Goal: Information Seeking & Learning: Learn about a topic

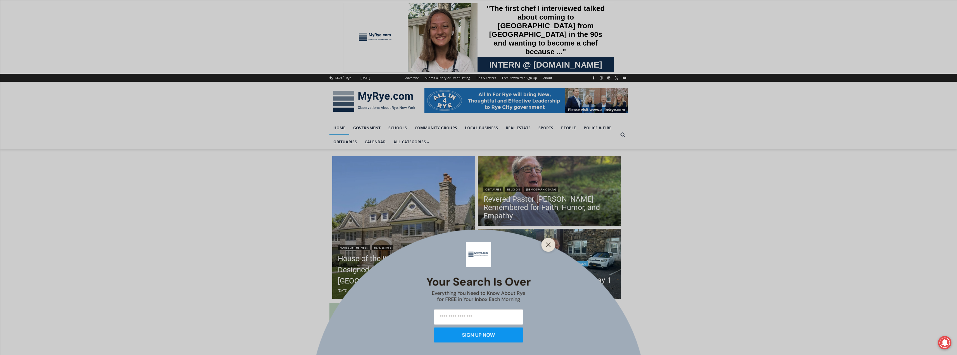
click at [545, 245] on button "Close" at bounding box center [549, 245] width 8 height 8
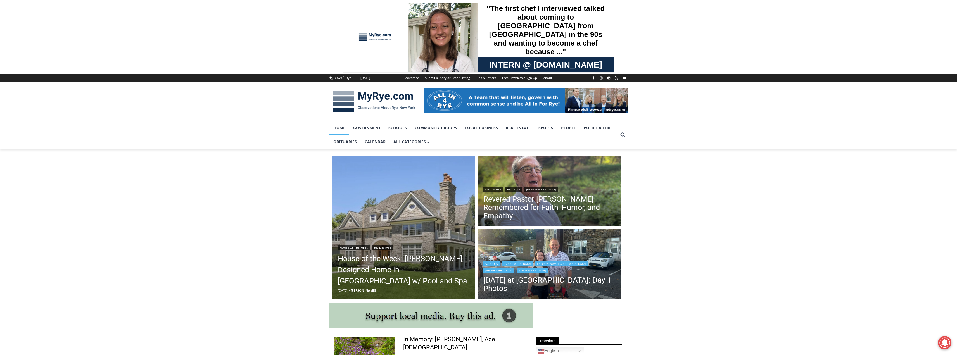
click at [553, 251] on img "Read More First Day of School at Rye City Schools: Day 1 Photos" at bounding box center [549, 265] width 143 height 72
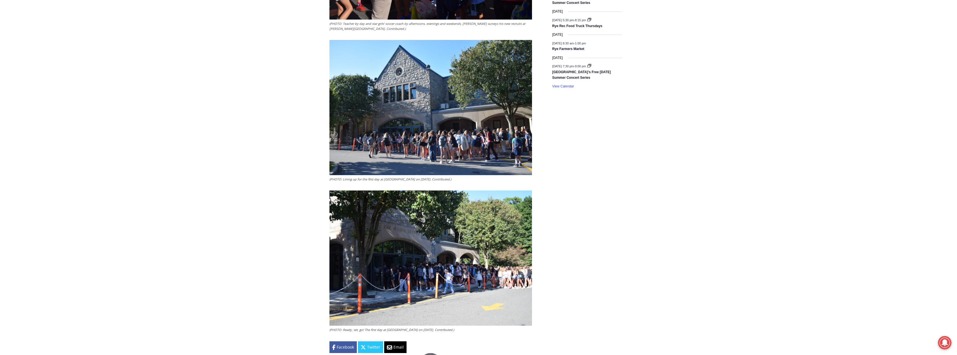
scroll to position [1062, 0]
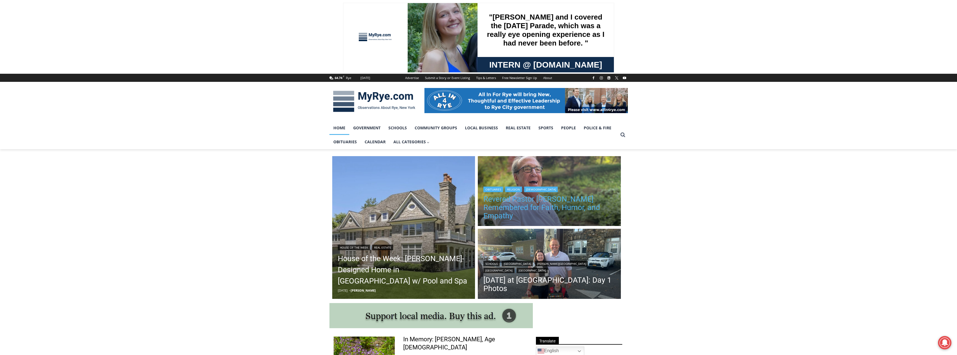
click at [575, 207] on link "Revered Pastor [PERSON_NAME] Remembered for Faith, Humor, and Empathy" at bounding box center [550, 207] width 132 height 25
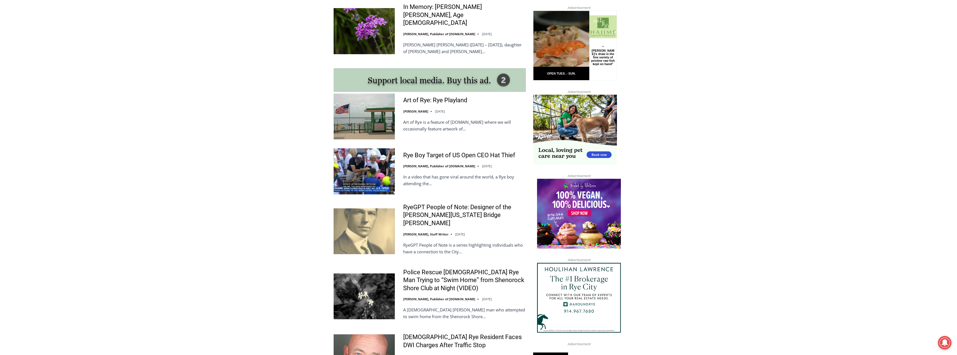
scroll to position [447, 0]
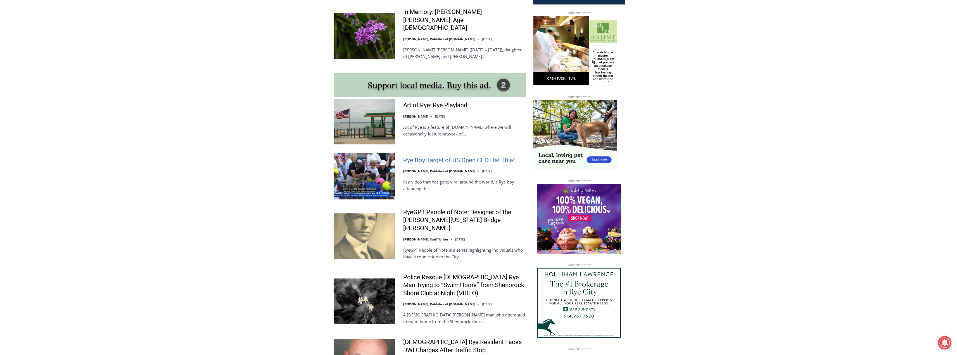
click at [451, 157] on link "Rye Boy Target of US Open CEO Hat Thief" at bounding box center [459, 161] width 112 height 8
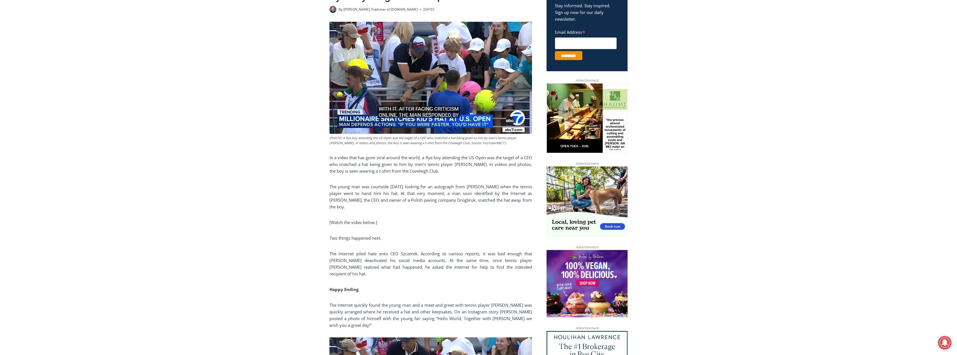
scroll to position [16, 0]
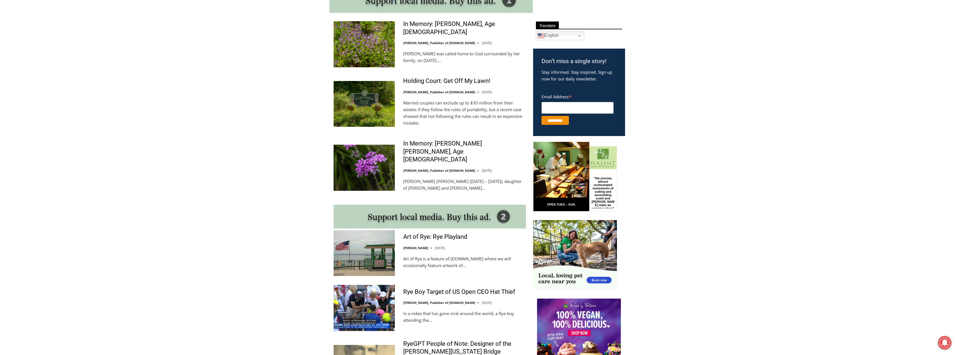
scroll to position [307, 0]
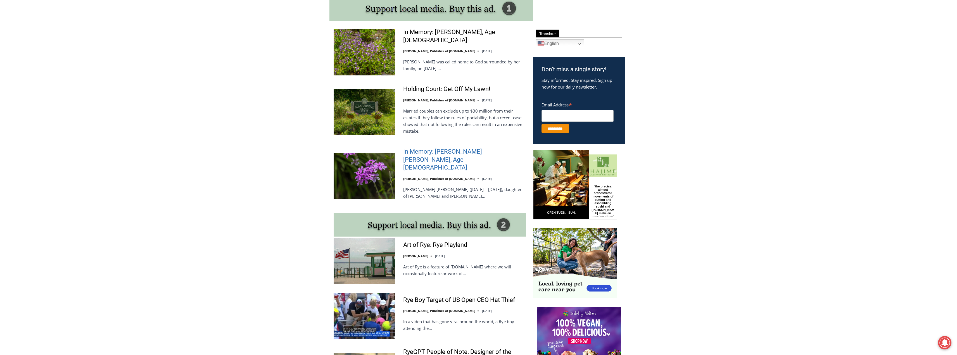
click at [436, 153] on link "In Memory: [PERSON_NAME] [PERSON_NAME], Age [DEMOGRAPHIC_DATA]" at bounding box center [464, 160] width 123 height 24
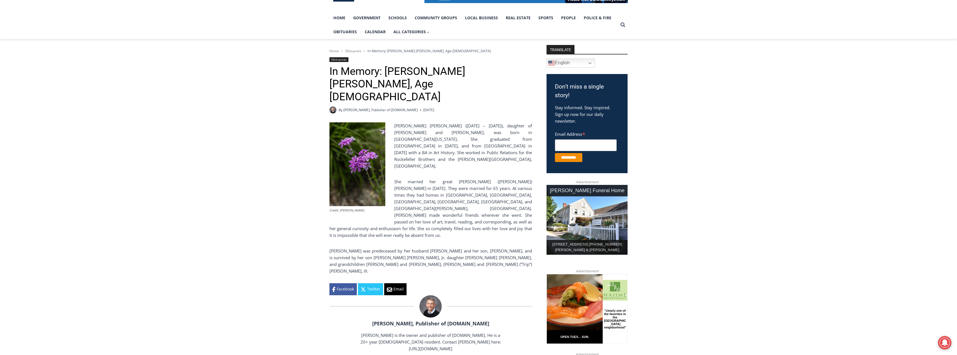
scroll to position [112, 0]
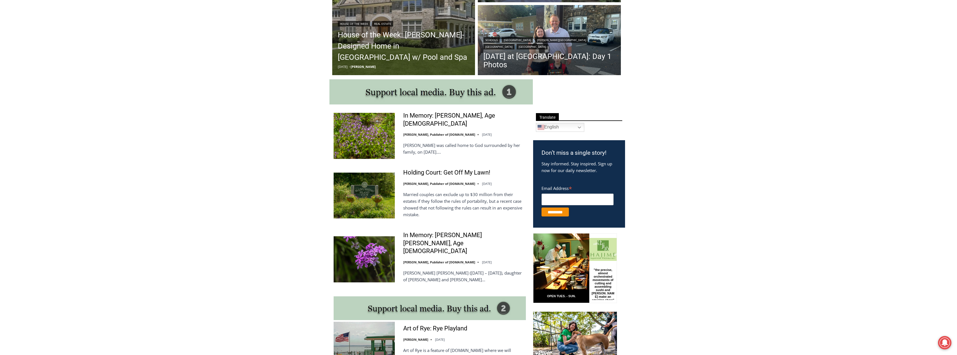
scroll to position [224, 0]
click at [436, 172] on link "Holding Court: Get Off My Lawn!" at bounding box center [446, 173] width 87 height 8
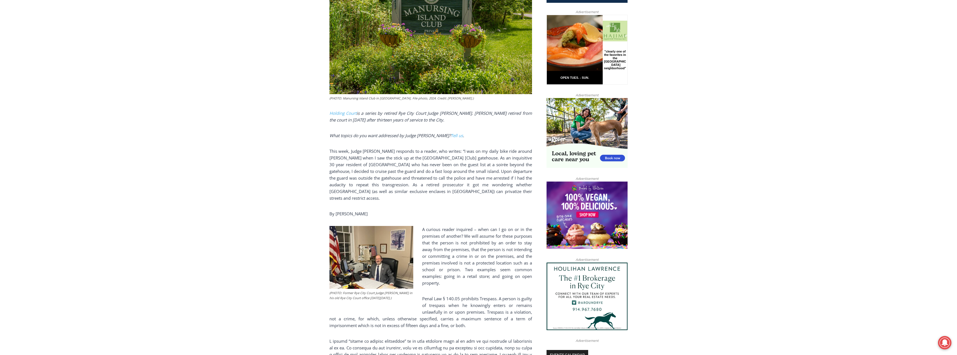
scroll to position [212, 0]
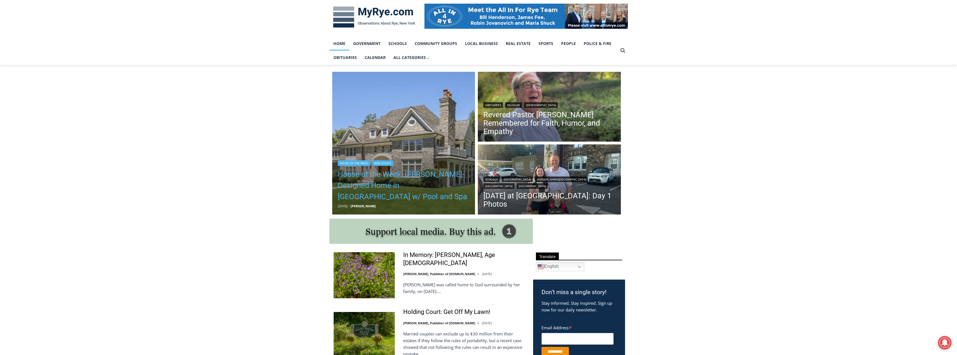
scroll to position [84, 0]
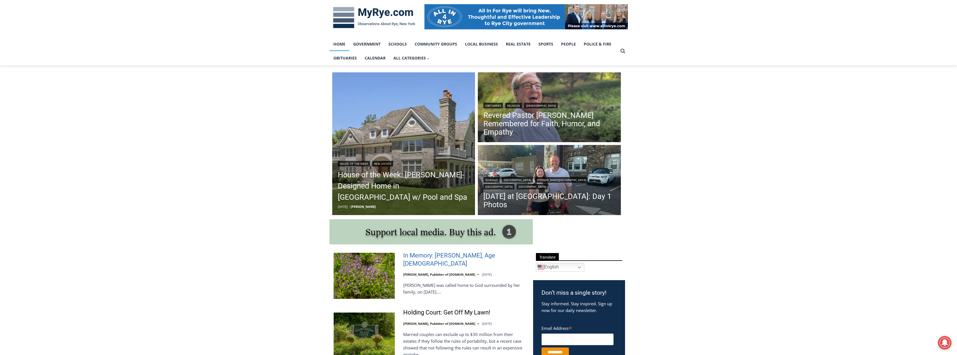
click at [460, 260] on link "In Memory: Adele Arrigale, Age 90" at bounding box center [464, 260] width 123 height 16
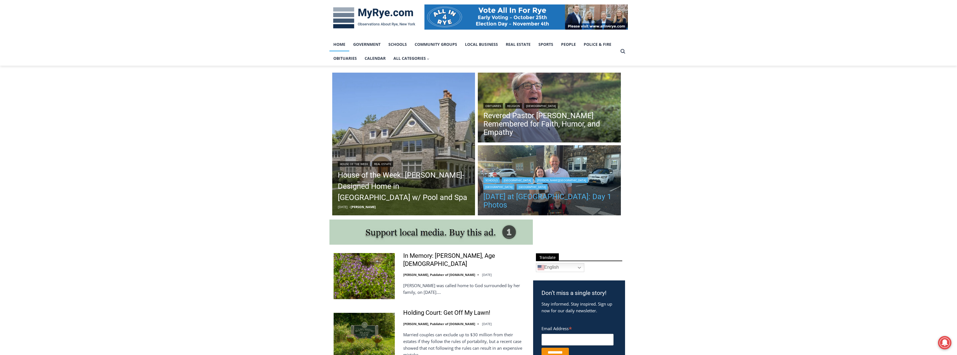
click at [507, 193] on h2 "[DATE] at [GEOGRAPHIC_DATA]: Day 1 Photos" at bounding box center [550, 200] width 132 height 21
click at [520, 166] on img "Read More First Day of School at Rye City Schools: Day 1 Photos" at bounding box center [549, 181] width 143 height 72
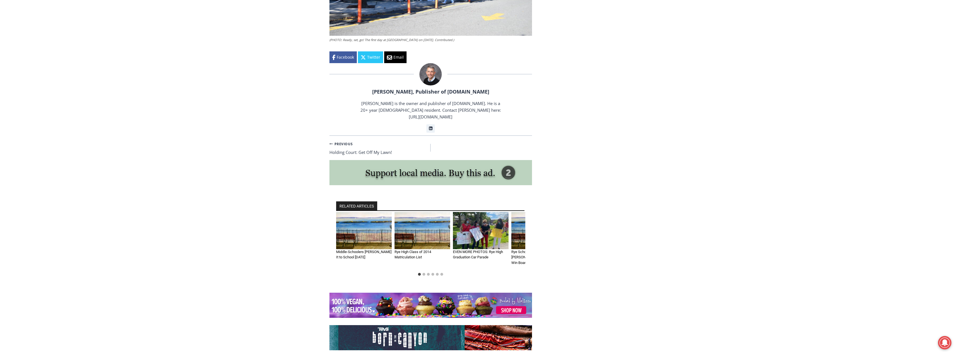
scroll to position [1017, 0]
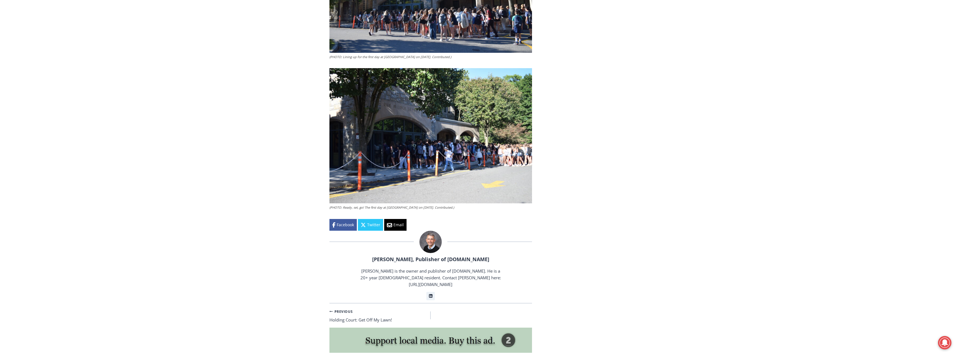
drag, startPoint x: 327, startPoint y: 203, endPoint x: 491, endPoint y: 202, distance: 164.1
copy div "Lorem Ips do Sitame co Adi Elit Seddoei: Tem 9 Incidi Ut Lab Etdol, Magnaaliq e…"
